Goal: Information Seeking & Learning: Learn about a topic

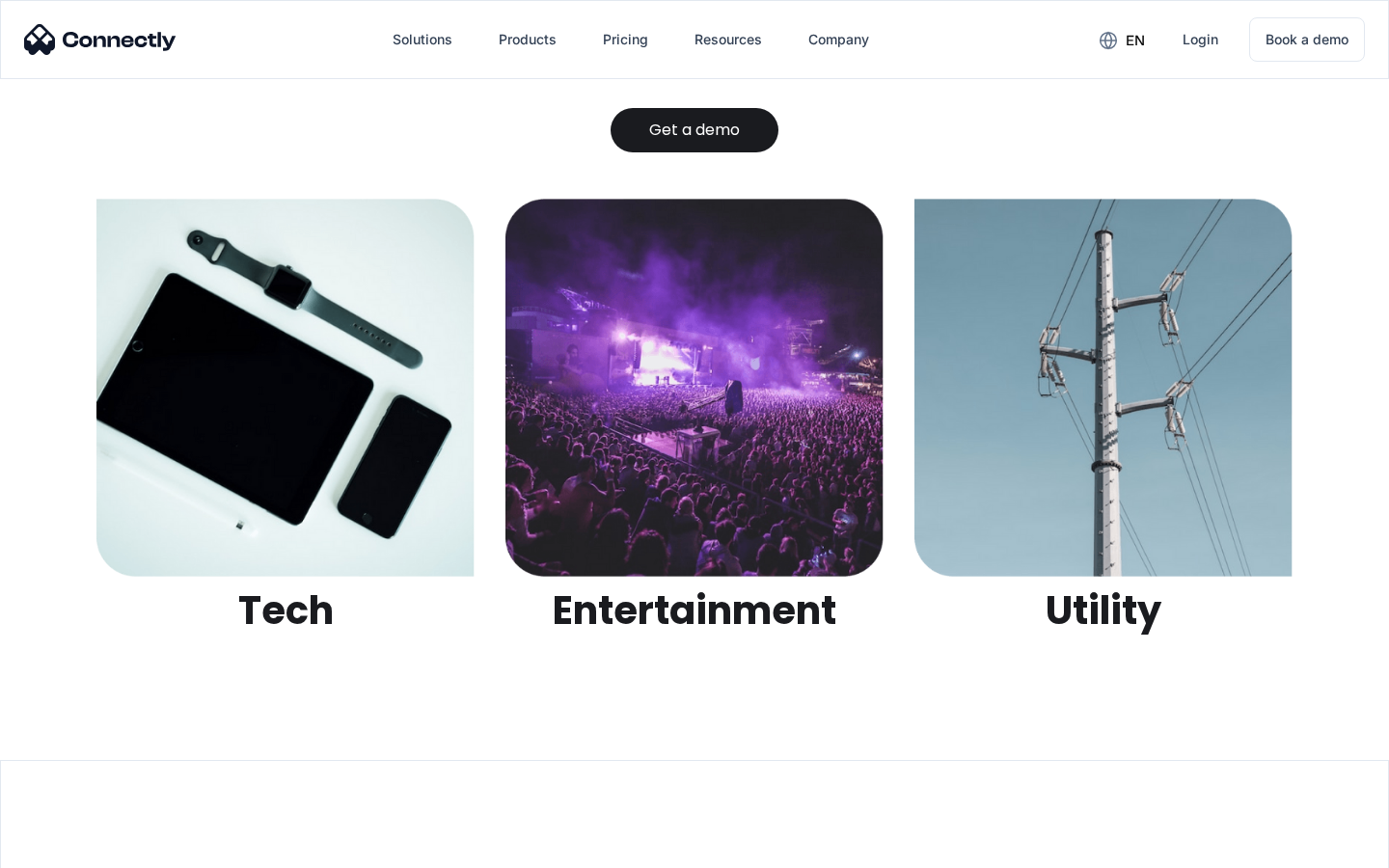
scroll to position [6084, 0]
